Goal: Transaction & Acquisition: Purchase product/service

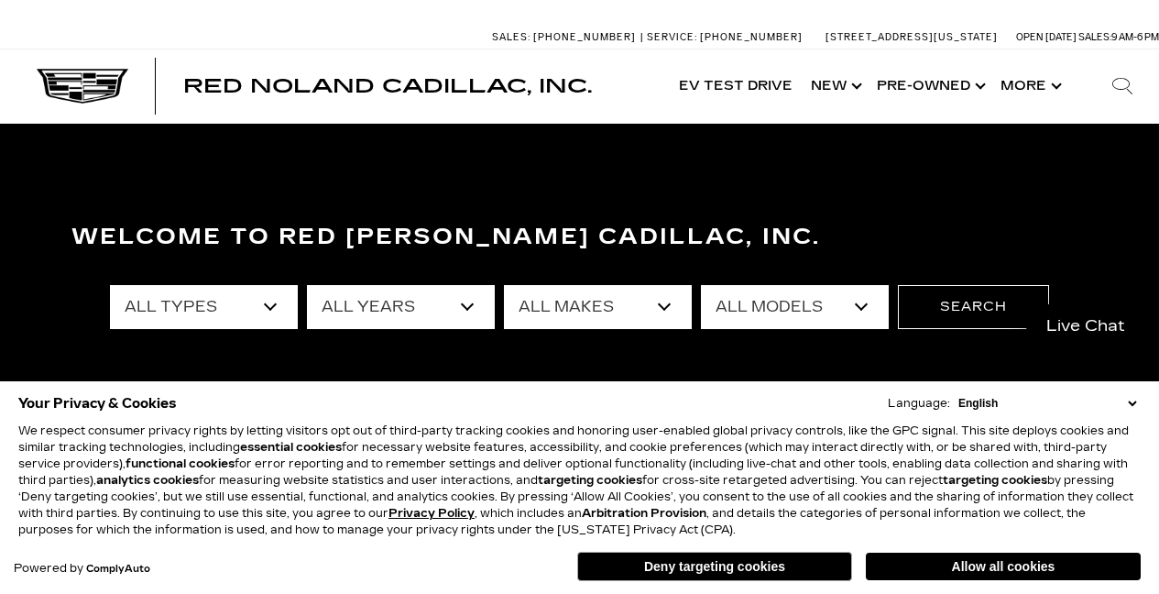
click at [504, 285] on select "All Makes Audi BMW Cadillac Chevrolet Dodge Ford GMC Honda Jeep Lexus Mercedes-…" at bounding box center [598, 307] width 188 height 44
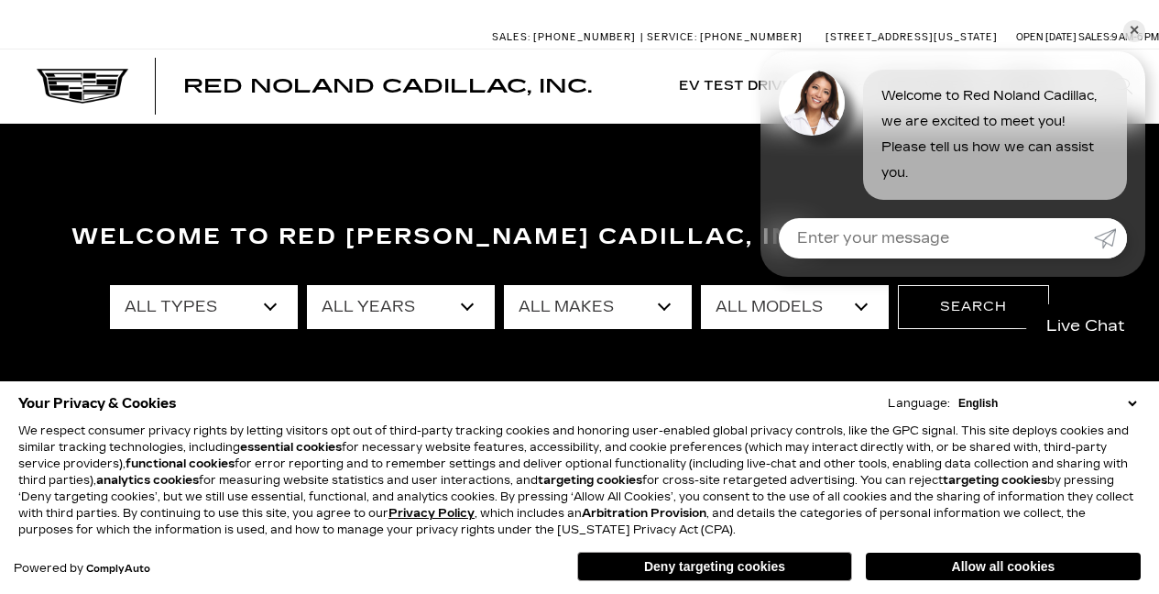
select select "Toyota"
click option "Toyota" at bounding box center [0, 0] width 0 height 0
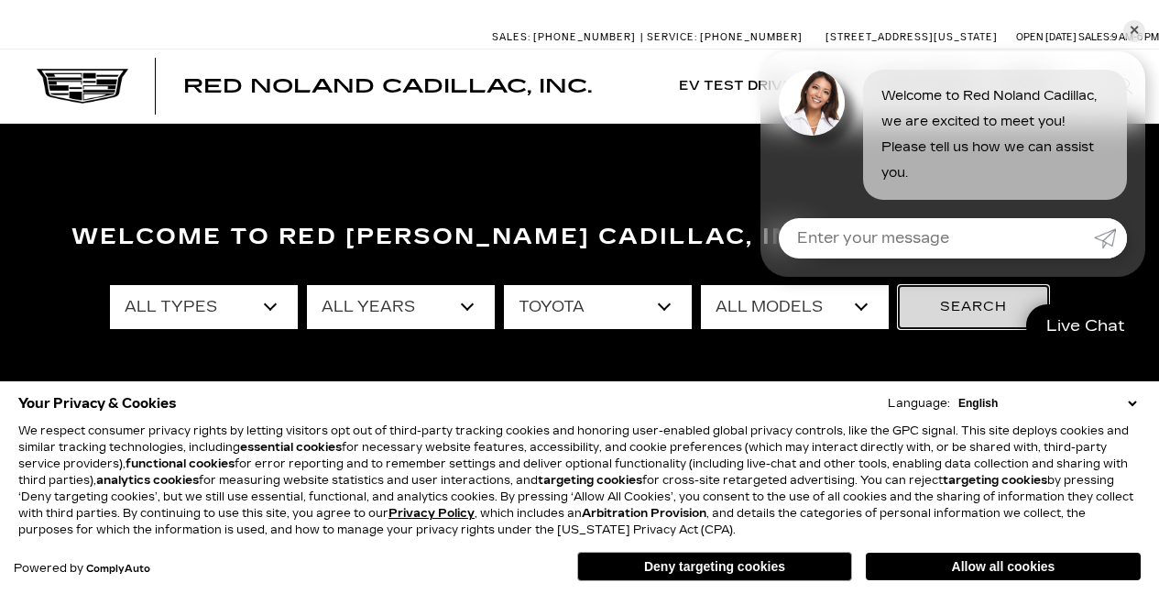
click at [976, 303] on button "Search" at bounding box center [973, 307] width 151 height 44
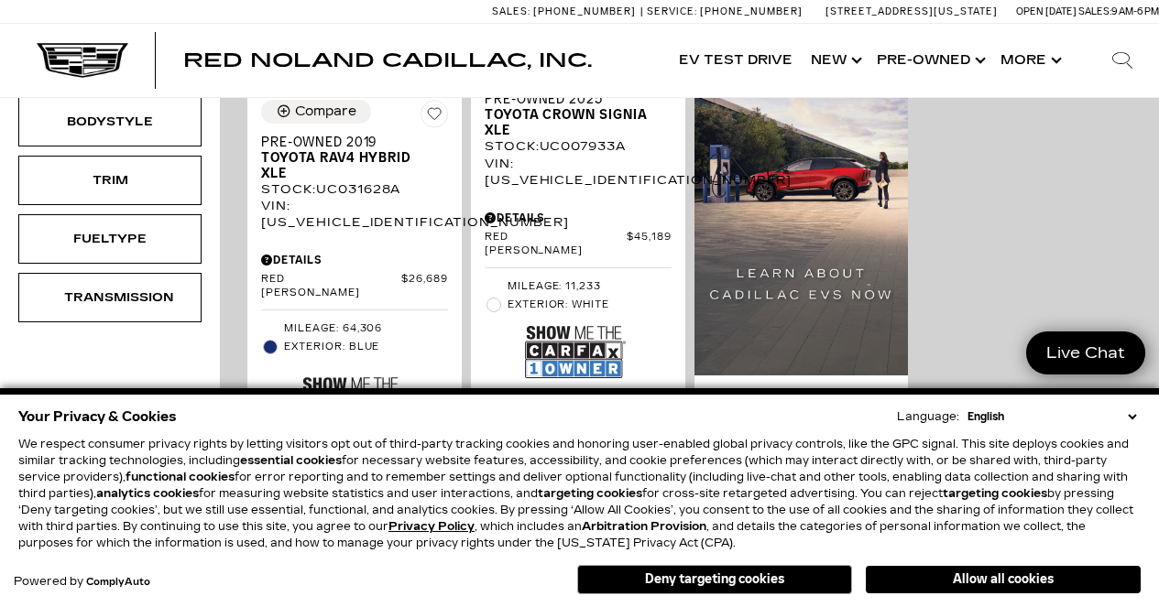
scroll to position [649, 0]
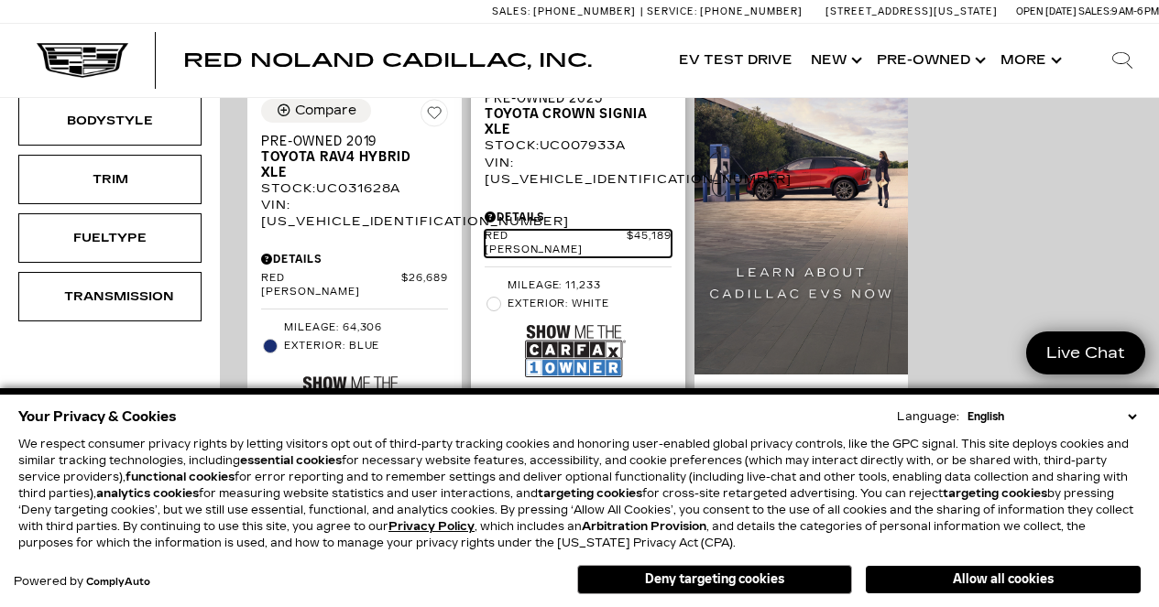
click at [561, 230] on span "Red [PERSON_NAME]" at bounding box center [556, 243] width 142 height 27
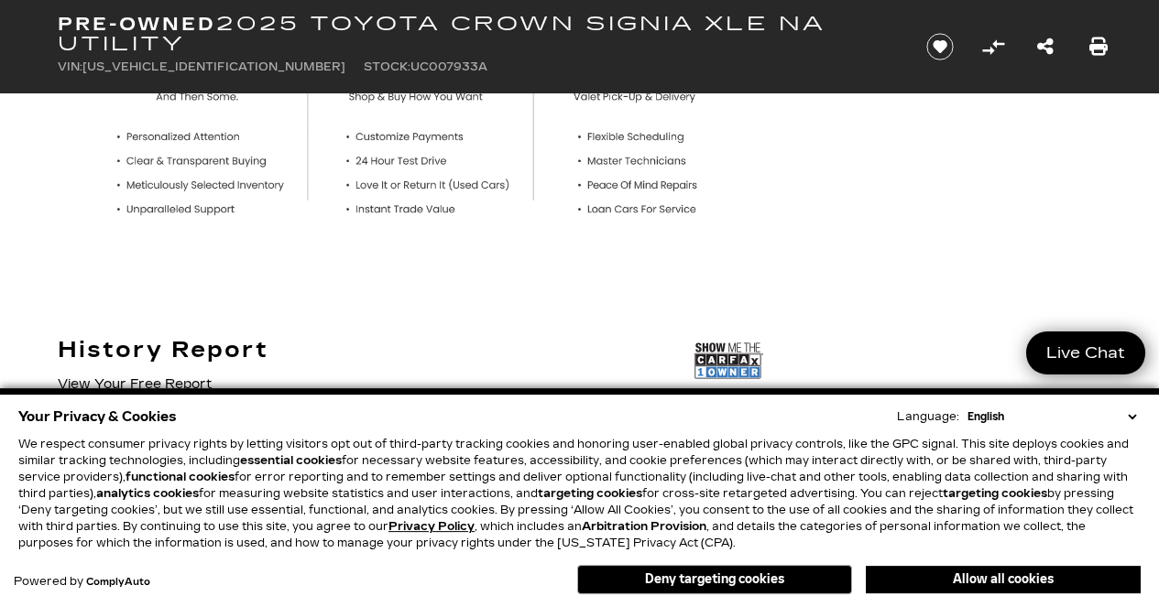
scroll to position [770, 0]
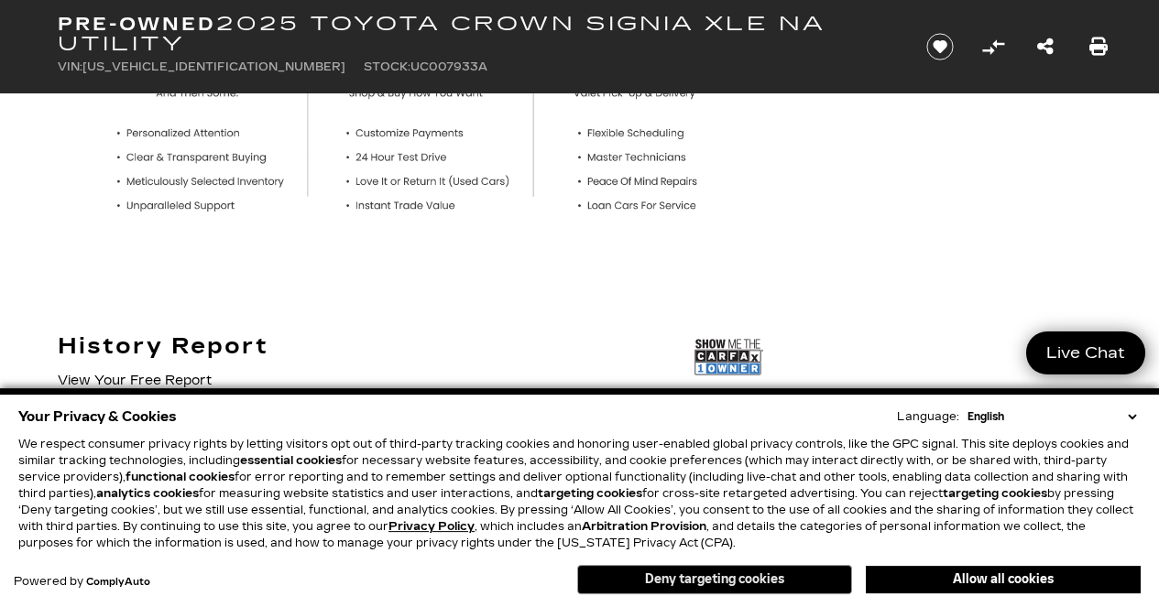
click at [737, 579] on button "Deny targeting cookies" at bounding box center [714, 579] width 275 height 29
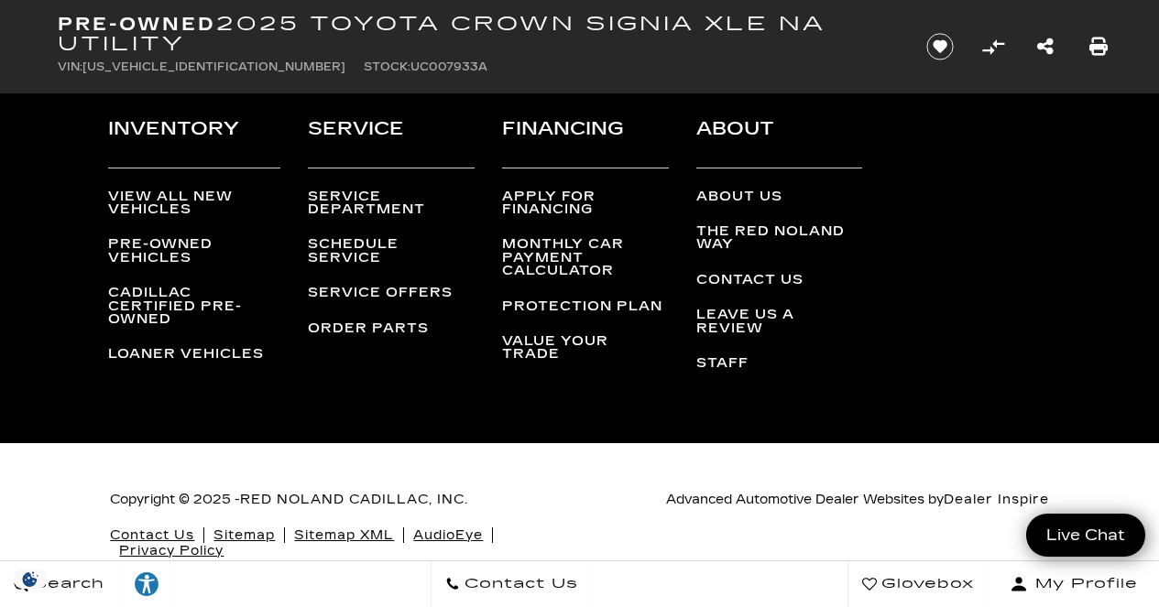
scroll to position [3173, 0]
